Goal: Use online tool/utility: Use online tool/utility

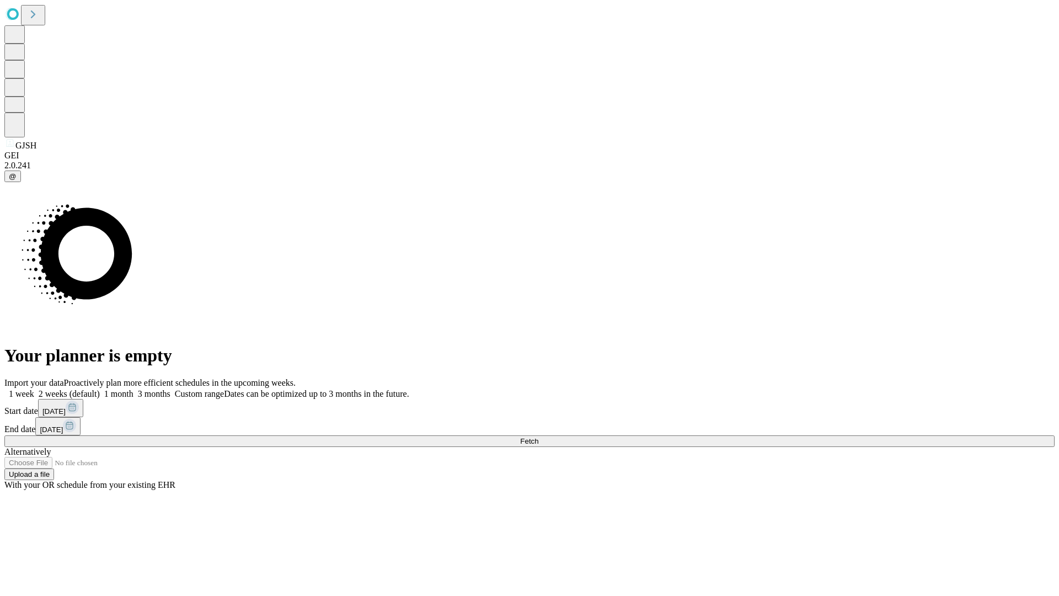
click at [538, 437] on span "Fetch" at bounding box center [529, 441] width 18 height 8
